Goal: Information Seeking & Learning: Learn about a topic

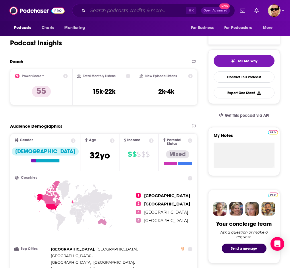
click at [109, 8] on input "Search podcasts, credits, & more..." at bounding box center [137, 10] width 98 height 9
paste input "[PERSON_NAME] on Liberty"
type input "[PERSON_NAME] on Liberty"
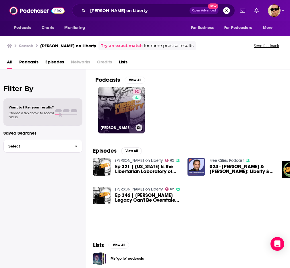
click at [121, 103] on link "62 [PERSON_NAME] on Liberty" at bounding box center [121, 110] width 47 height 47
